Goal: Task Accomplishment & Management: Manage account settings

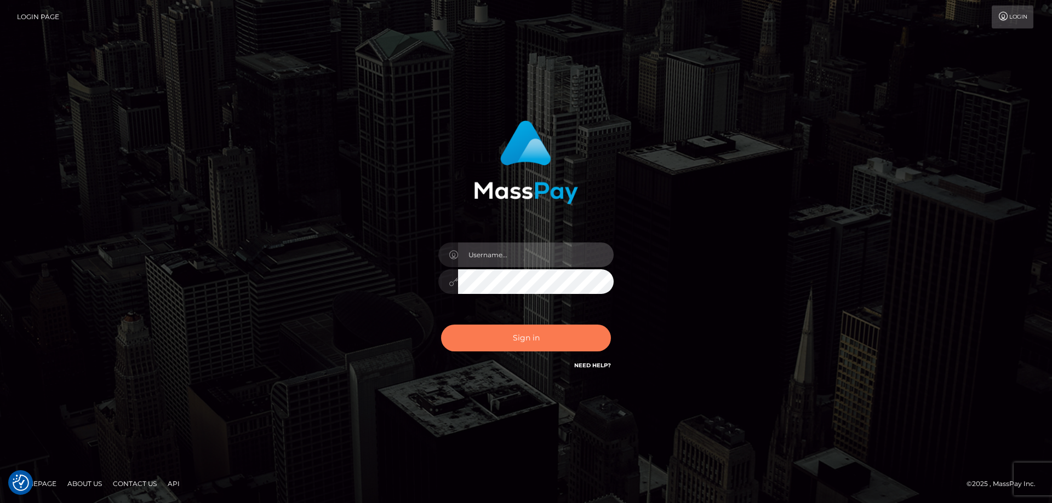
type input "emmy.navach"
click at [517, 337] on button "Sign in" at bounding box center [526, 338] width 170 height 27
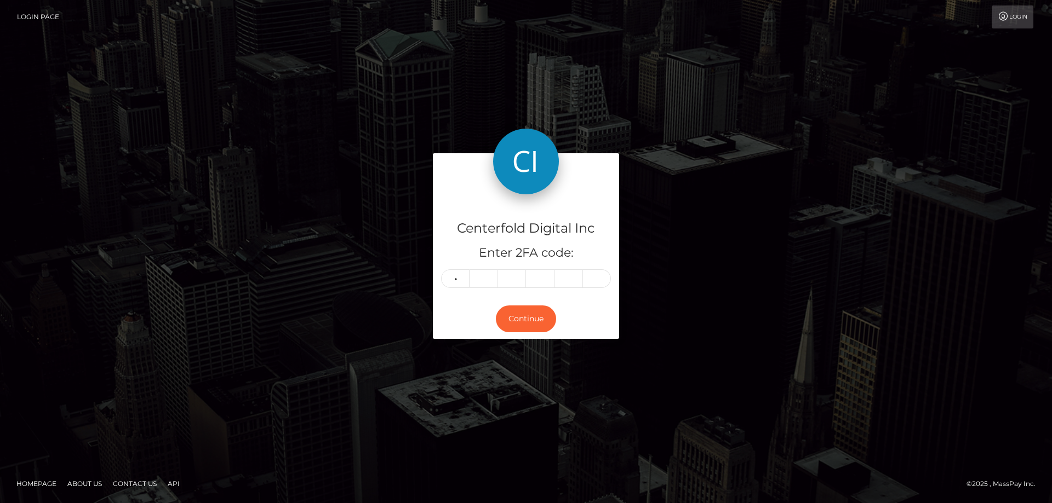
type input "7"
type input "8"
type input "2"
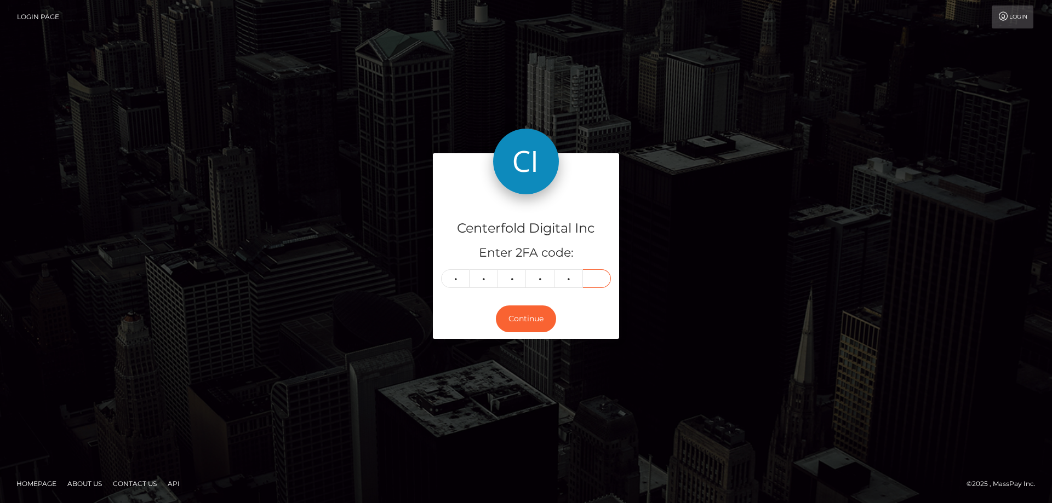
type input "5"
